Goal: Obtain resource: Obtain resource

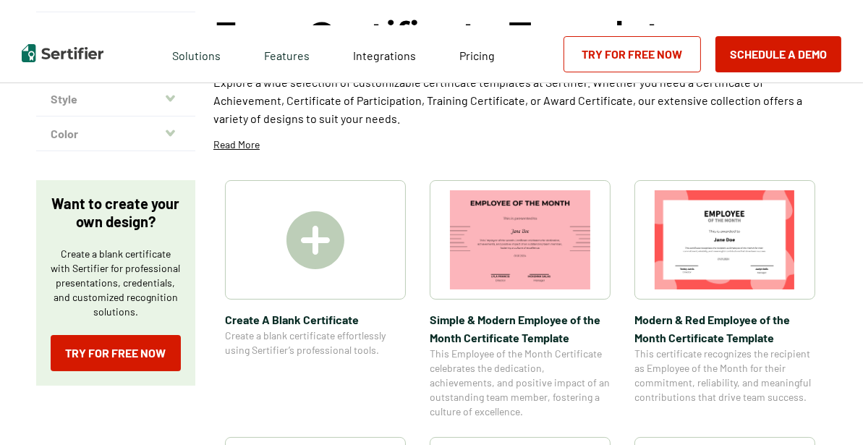
scroll to position [409, 0]
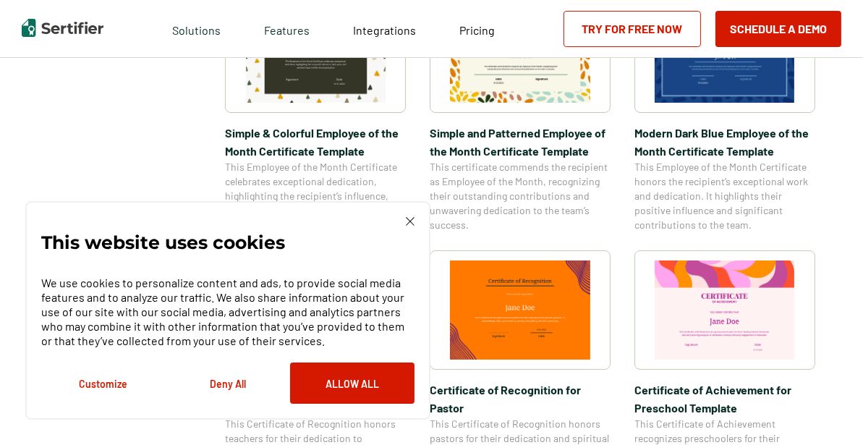
scroll to position [632, 0]
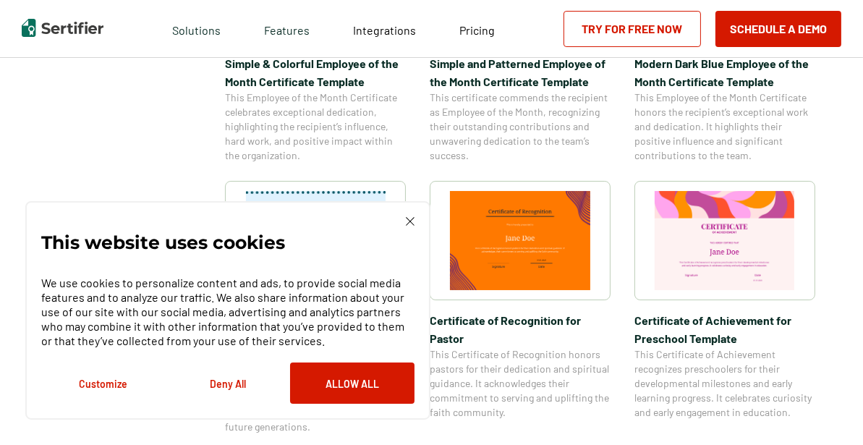
click at [413, 216] on div "This website uses cookies We use cookies to personalize content and ads, to pro…" at bounding box center [227, 310] width 405 height 219
click at [407, 222] on img at bounding box center [410, 221] width 9 height 9
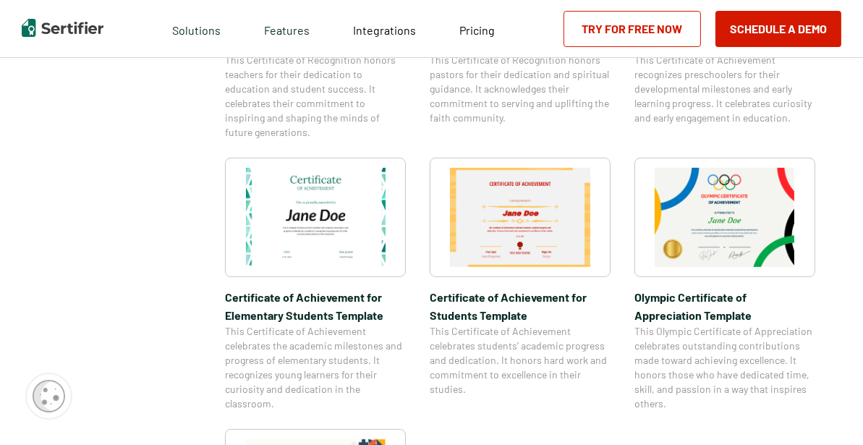
scroll to position [943, 0]
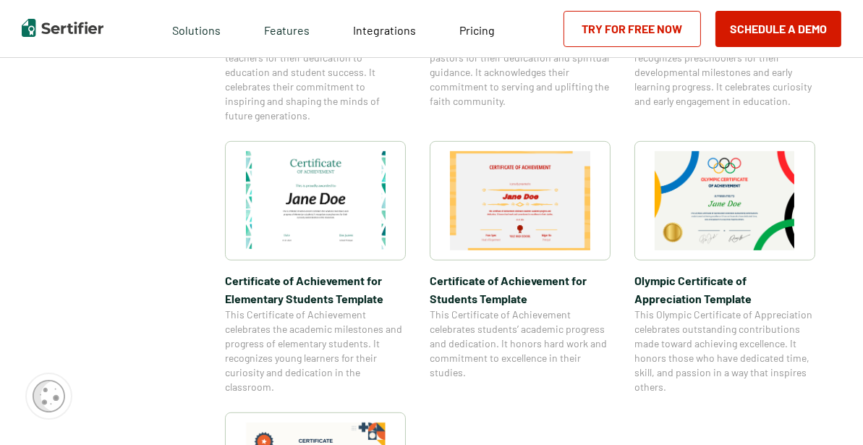
click at [308, 212] on img at bounding box center [316, 200] width 140 height 99
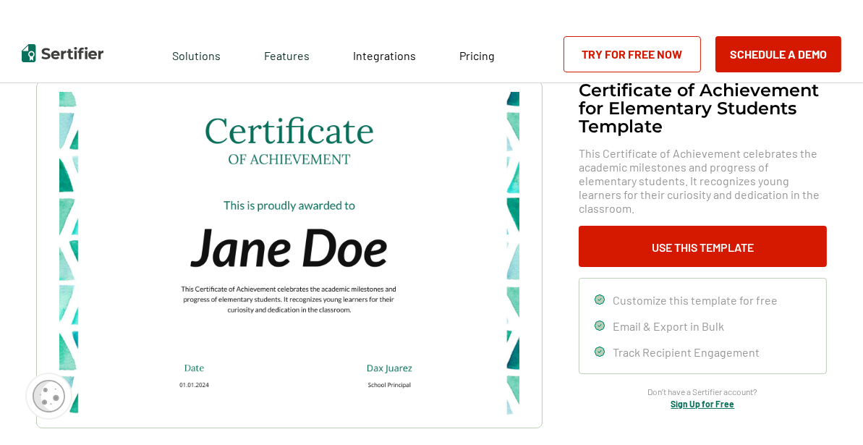
scroll to position [53, 0]
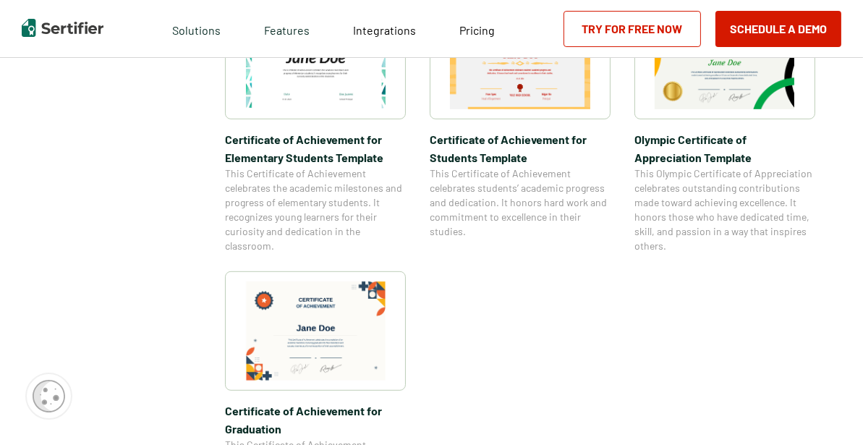
scroll to position [1093, 0]
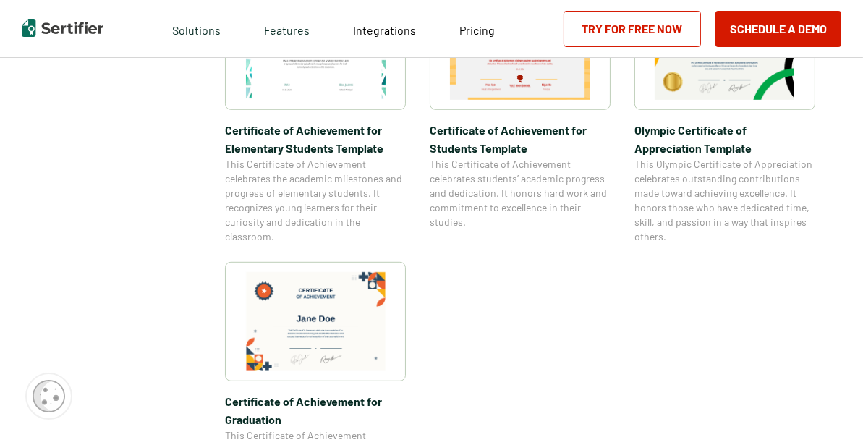
click at [362, 326] on img at bounding box center [316, 321] width 140 height 99
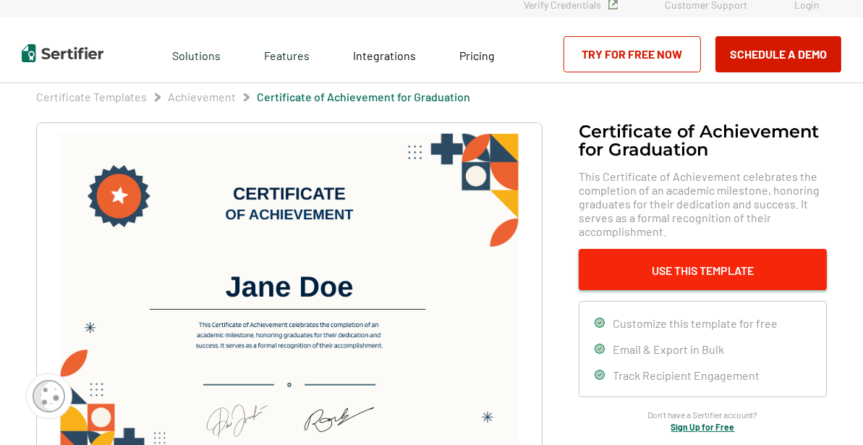
scroll to position [59, 0]
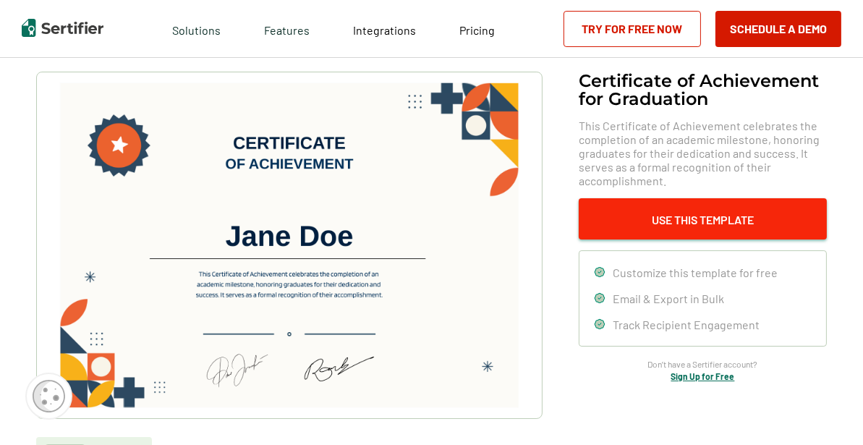
click at [725, 211] on button "Use This Template" at bounding box center [703, 218] width 248 height 41
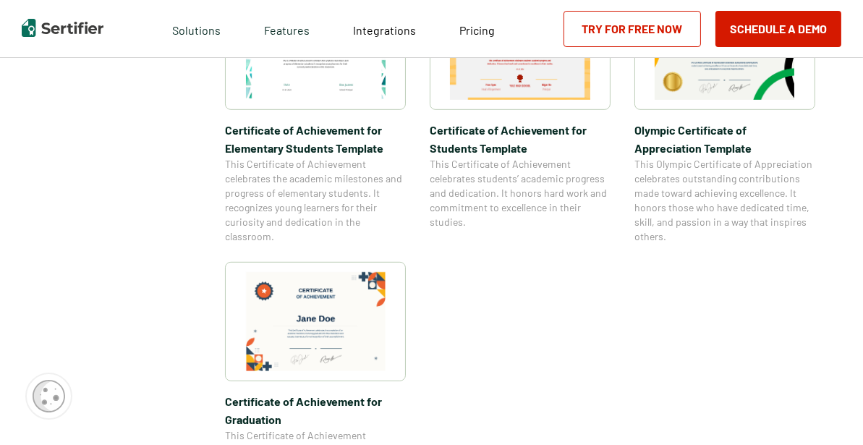
scroll to position [2240, 0]
